Goal: Task Accomplishment & Management: Use online tool/utility

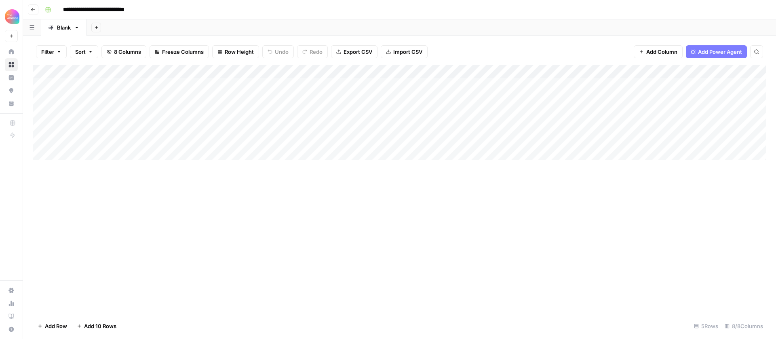
click at [206, 113] on div "Add Column" at bounding box center [400, 112] width 734 height 95
click at [205, 115] on div "Add Column" at bounding box center [400, 112] width 734 height 95
click at [200, 156] on button "Product Pulse" at bounding box center [210, 158] width 41 height 10
click at [421, 99] on div "Add Column" at bounding box center [400, 112] width 734 height 95
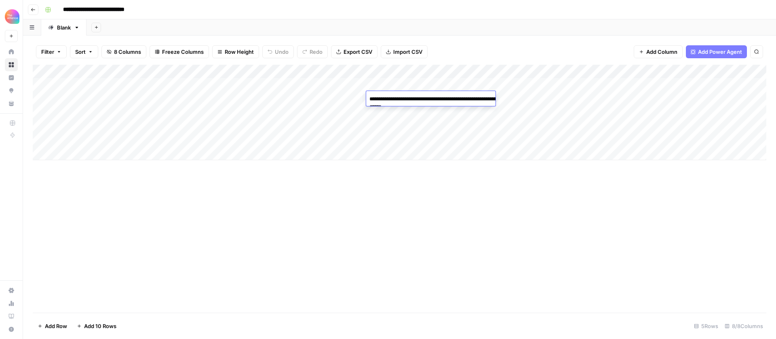
drag, startPoint x: 447, startPoint y: 109, endPoint x: 366, endPoint y: 96, distance: 82.2
click at [366, 96] on textarea "**********" at bounding box center [447, 102] width 162 height 19
click at [276, 112] on div "Add Column" at bounding box center [400, 112] width 734 height 95
click at [281, 113] on div "Add Column" at bounding box center [400, 112] width 734 height 95
type textarea "**********"
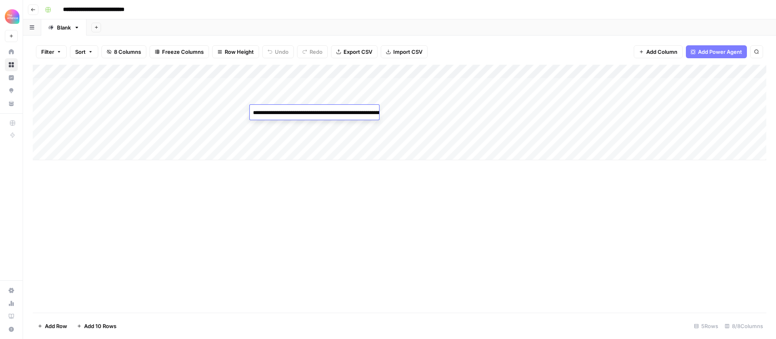
click at [157, 108] on div "Add Column" at bounding box center [400, 112] width 734 height 95
click at [155, 110] on div "Add Column" at bounding box center [400, 112] width 734 height 95
click at [155, 110] on textarea at bounding box center [125, 112] width 129 height 11
type textarea "**********"
click at [426, 112] on div "Add Column" at bounding box center [400, 112] width 734 height 95
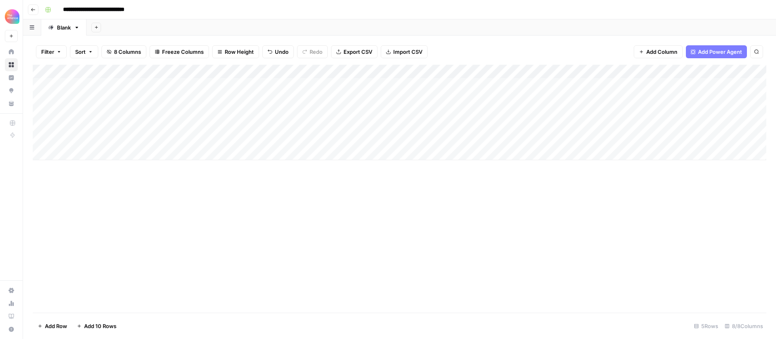
click at [426, 111] on div "Add Column" at bounding box center [400, 112] width 734 height 95
type textarea "**********"
click at [429, 183] on div "Add Column" at bounding box center [400, 189] width 734 height 248
click at [725, 114] on div "Add Column" at bounding box center [400, 112] width 734 height 95
click at [471, 268] on div "Add Column" at bounding box center [400, 189] width 734 height 248
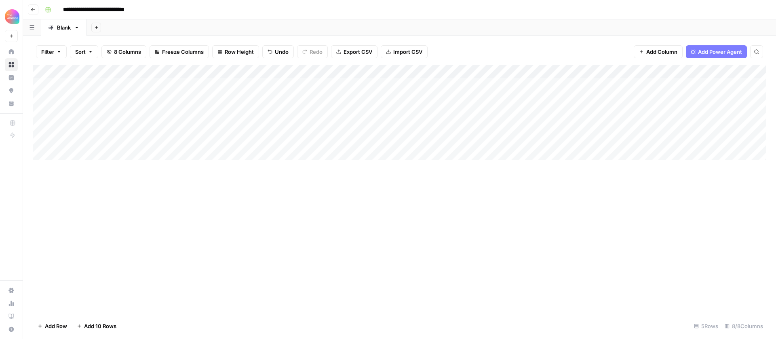
click at [740, 114] on div "Add Column" at bounding box center [400, 112] width 734 height 95
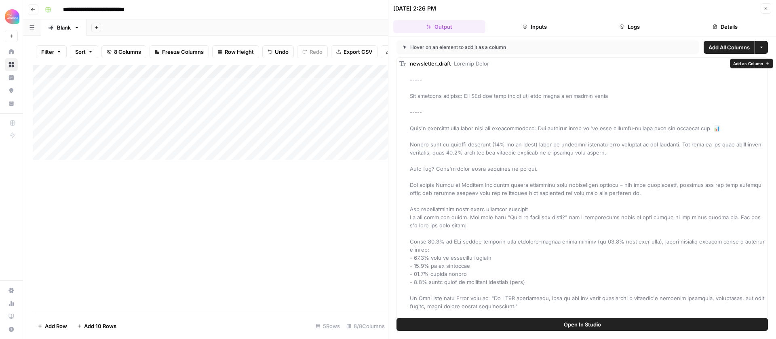
click at [321, 207] on div "Add Column" at bounding box center [210, 189] width 355 height 248
click at [767, 10] on icon "button" at bounding box center [766, 8] width 5 height 5
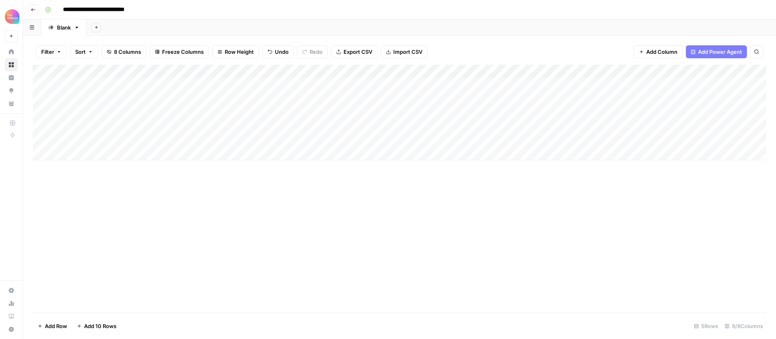
click at [622, 39] on div "Filter Sort 8 Columns Freeze Columns Row Height Undo Redo Export CSV Import CSV…" at bounding box center [400, 52] width 734 height 26
click at [694, 112] on div "Add Column" at bounding box center [400, 112] width 734 height 95
click at [712, 111] on div "Add Column" at bounding box center [400, 112] width 734 height 95
click at [712, 111] on div at bounding box center [730, 112] width 74 height 15
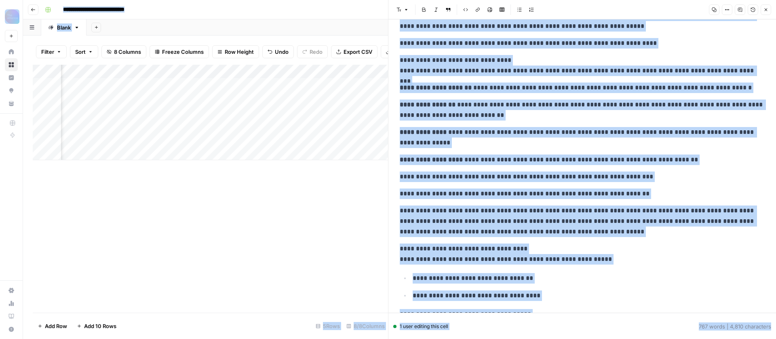
scroll to position [390, 0]
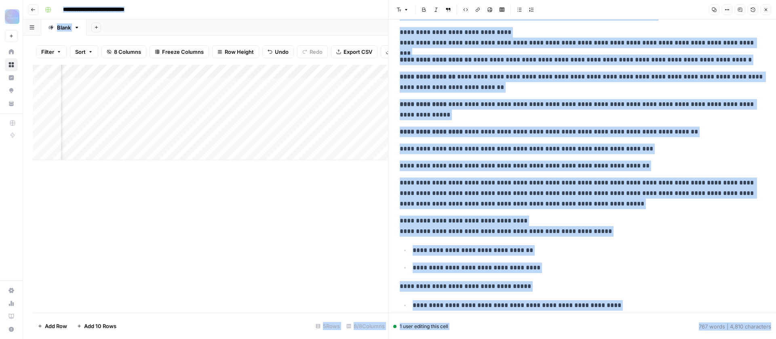
click at [234, 183] on div "Add Column" at bounding box center [210, 189] width 355 height 248
